Goal: Task Accomplishment & Management: Complete application form

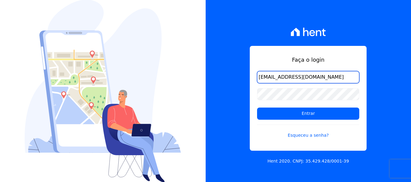
type input "[EMAIL_ADDRESS][DOMAIN_NAME]"
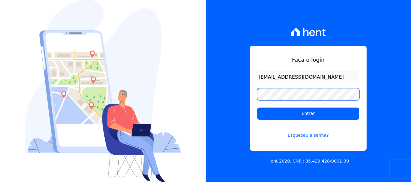
click at [257, 108] on input "Entrar" at bounding box center [308, 114] width 102 height 12
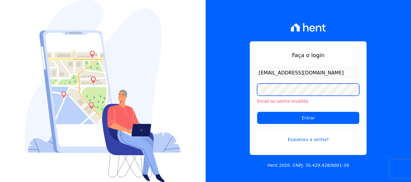
click at [257, 112] on input "Entrar" at bounding box center [308, 118] width 102 height 12
click at [319, 140] on link "Esqueceu a senha?" at bounding box center [308, 136] width 102 height 14
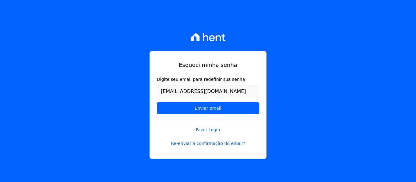
type input "[EMAIL_ADDRESS][DOMAIN_NAME]"
click at [157, 102] on input "Enviar email" at bounding box center [208, 108] width 102 height 12
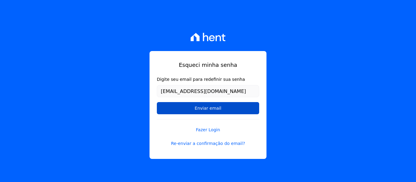
click at [203, 109] on input "Enviar email" at bounding box center [208, 108] width 102 height 12
click at [202, 112] on input "Enviar email" at bounding box center [208, 108] width 102 height 12
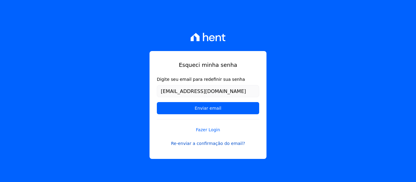
click at [213, 143] on link "Re-enviar a confirmação do email?" at bounding box center [208, 144] width 102 height 6
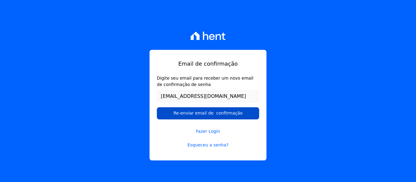
type input "[EMAIL_ADDRESS][DOMAIN_NAME]"
click at [237, 116] on input "Re-enviar email de confirmação" at bounding box center [208, 114] width 102 height 12
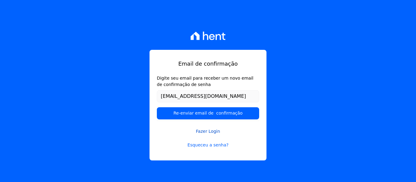
click at [201, 130] on link "Fazer Login" at bounding box center [208, 128] width 102 height 14
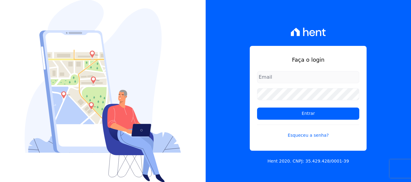
click at [295, 72] on input "email" at bounding box center [308, 77] width 102 height 12
type input "[EMAIL_ADDRESS][DOMAIN_NAME]"
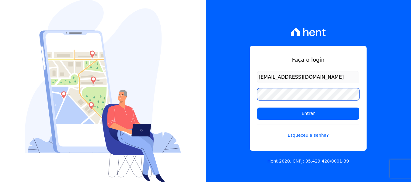
click at [257, 108] on input "Entrar" at bounding box center [308, 114] width 102 height 12
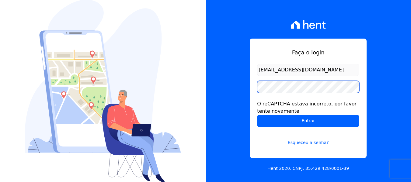
click at [257, 115] on input "Entrar" at bounding box center [308, 121] width 102 height 12
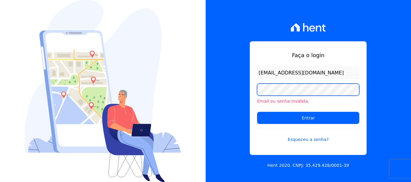
click at [257, 112] on input "Entrar" at bounding box center [308, 118] width 102 height 12
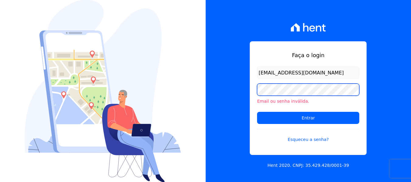
click at [257, 112] on input "Entrar" at bounding box center [308, 118] width 102 height 12
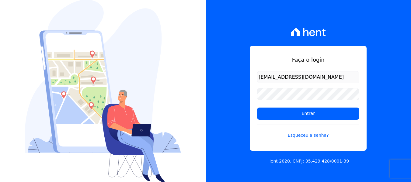
type input "[EMAIL_ADDRESS][DOMAIN_NAME]"
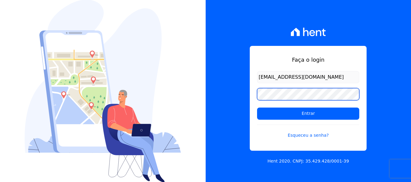
click at [257, 108] on input "Entrar" at bounding box center [308, 114] width 102 height 12
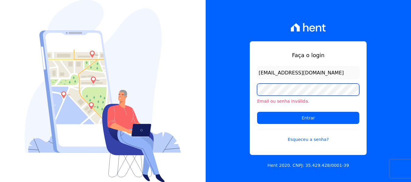
click at [257, 112] on input "Entrar" at bounding box center [308, 118] width 102 height 12
